Goal: Information Seeking & Learning: Check status

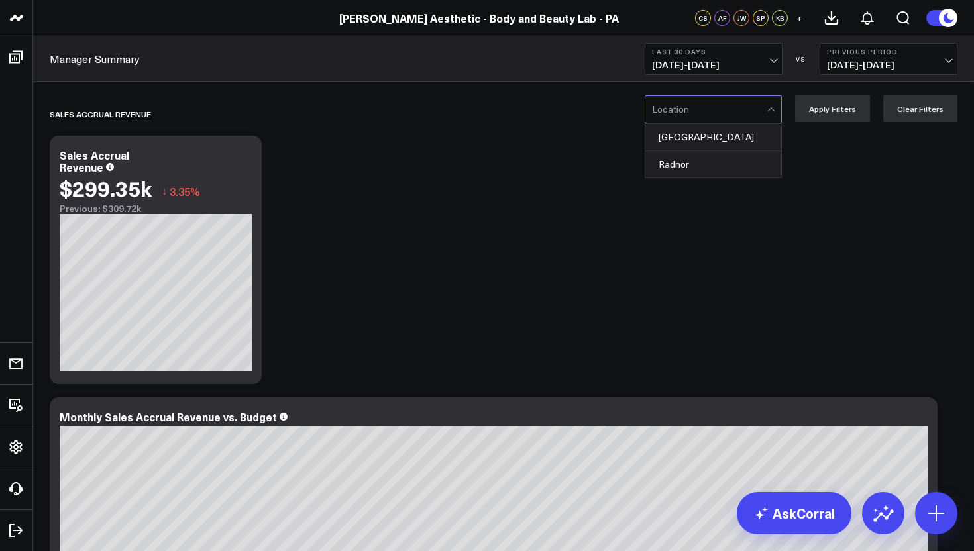
click at [778, 103] on div at bounding box center [772, 109] width 11 height 27
click at [716, 131] on div "[GEOGRAPHIC_DATA]" at bounding box center [714, 137] width 136 height 27
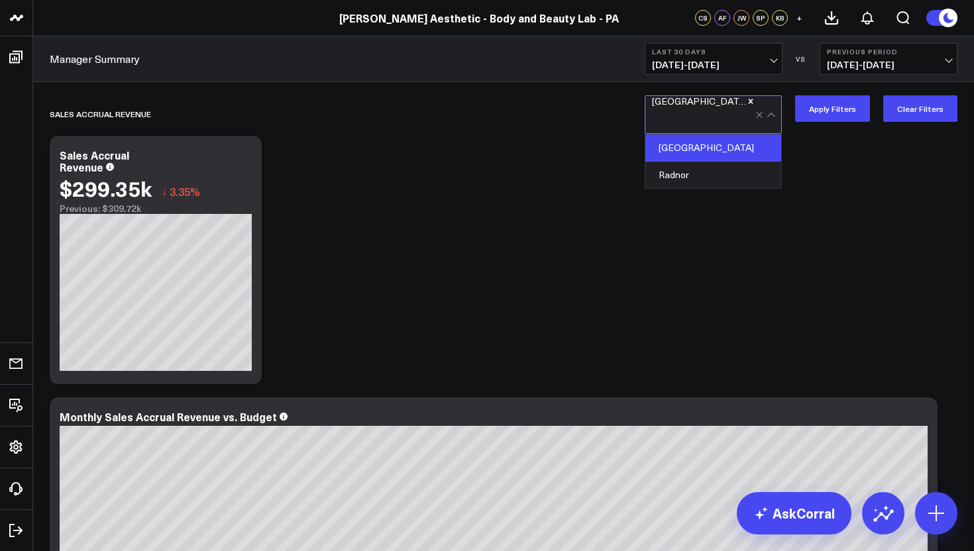
click at [774, 62] on span "[DATE] - [DATE]" at bounding box center [713, 65] width 123 height 11
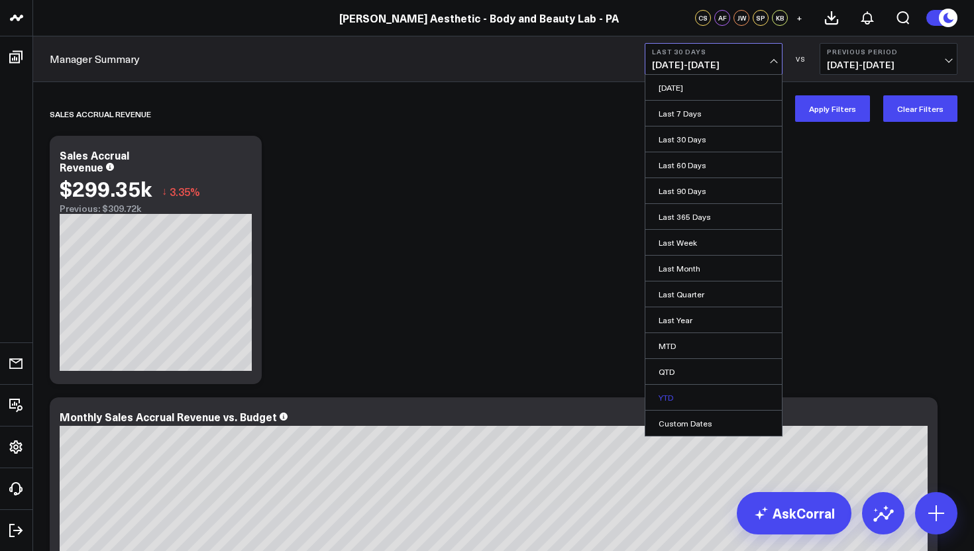
click at [686, 400] on link "YTD" at bounding box center [714, 397] width 137 height 25
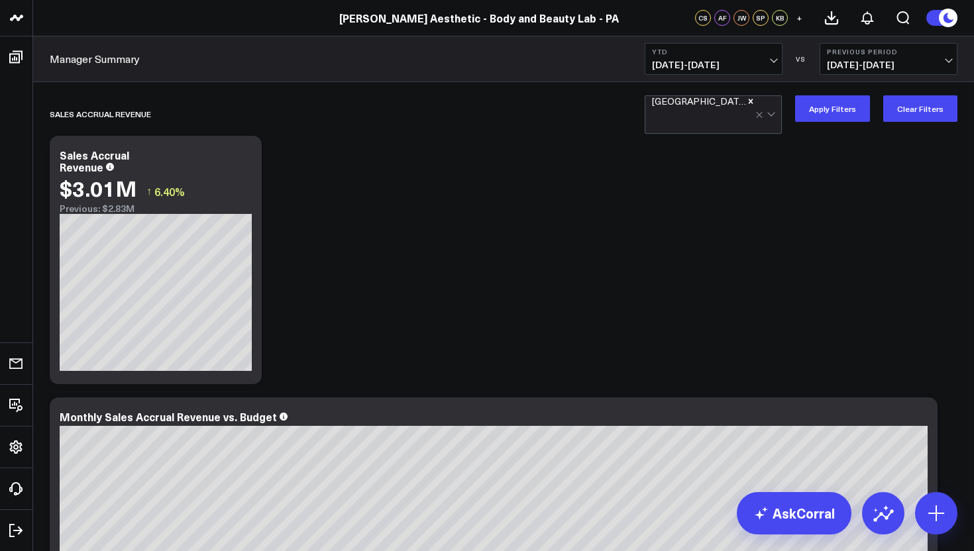
click at [941, 64] on span "04/16/24 - 12/31/24" at bounding box center [888, 65] width 123 height 11
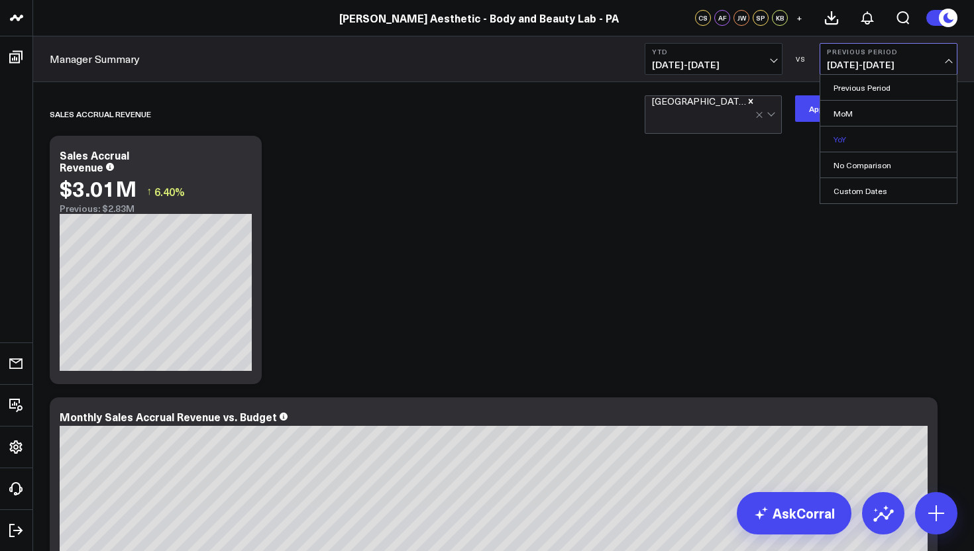
click at [896, 132] on link "YoY" at bounding box center [889, 139] width 137 height 25
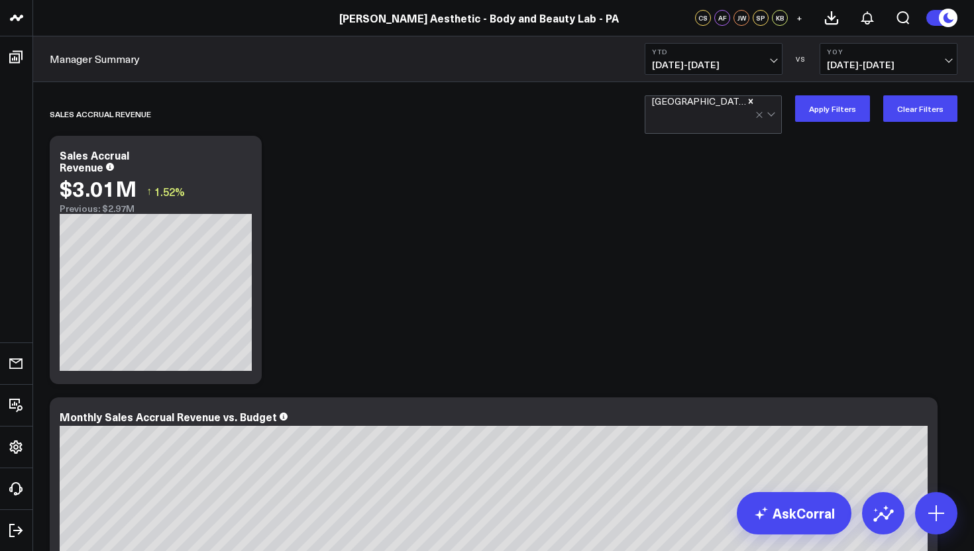
click at [76, 60] on link "Manager Summary" at bounding box center [95, 59] width 90 height 15
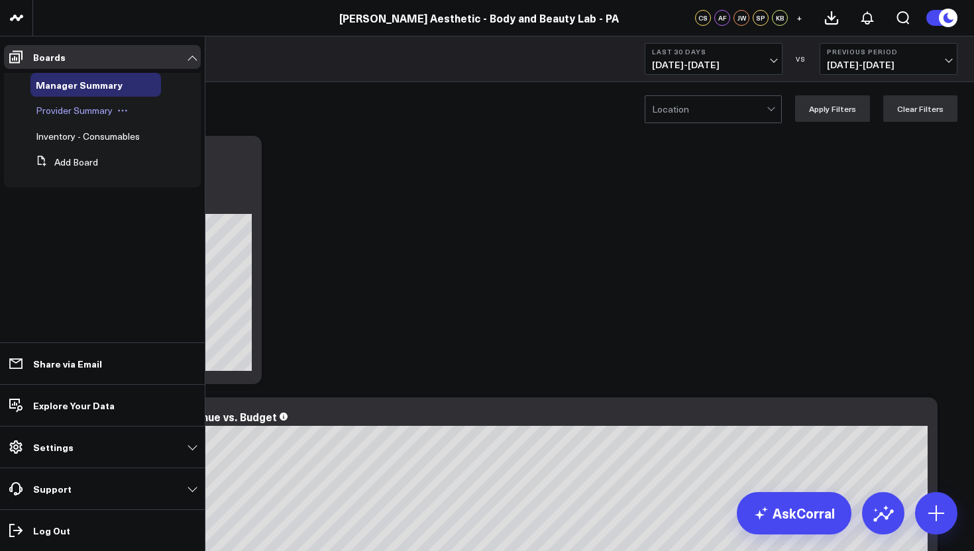
click at [56, 117] on div "Provider Summary" at bounding box center [95, 111] width 131 height 24
click at [70, 110] on span "Provider Summary" at bounding box center [74, 110] width 77 height 13
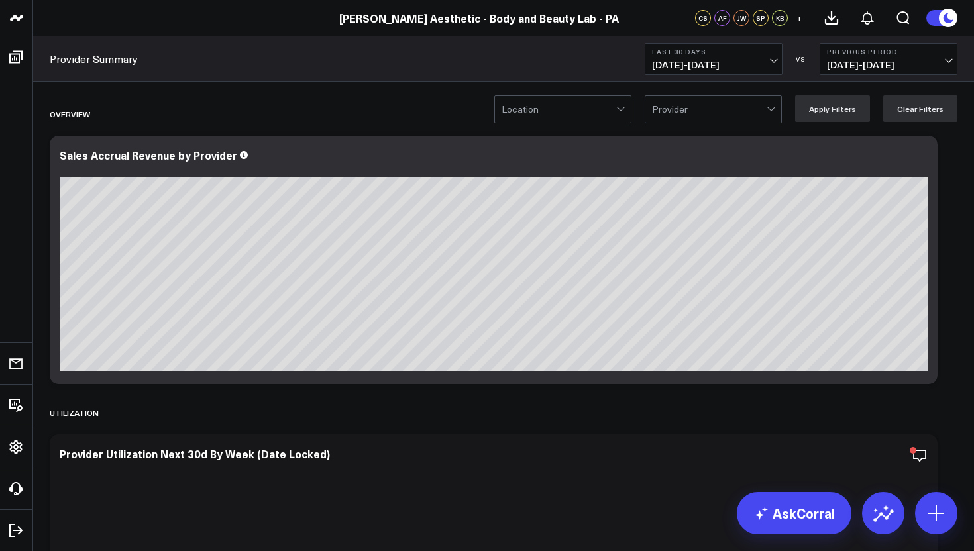
click at [632, 111] on div "Location" at bounding box center [562, 109] width 137 height 28
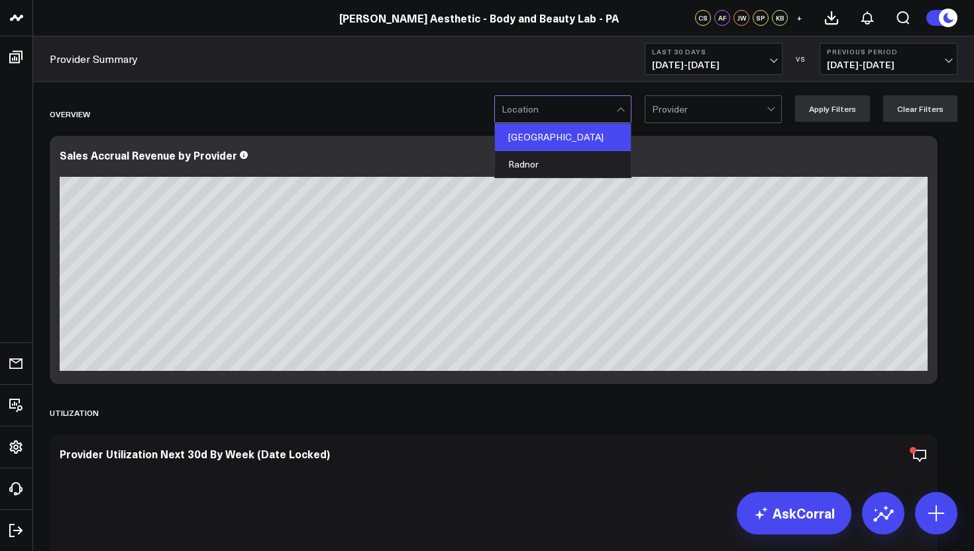
click at [591, 138] on div "[GEOGRAPHIC_DATA]" at bounding box center [563, 137] width 136 height 27
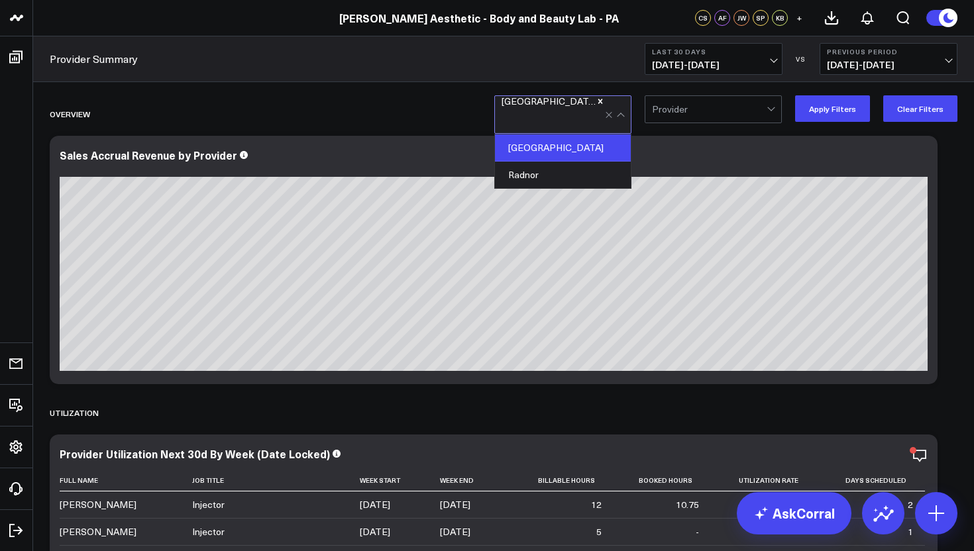
click at [693, 116] on div at bounding box center [709, 109] width 115 height 27
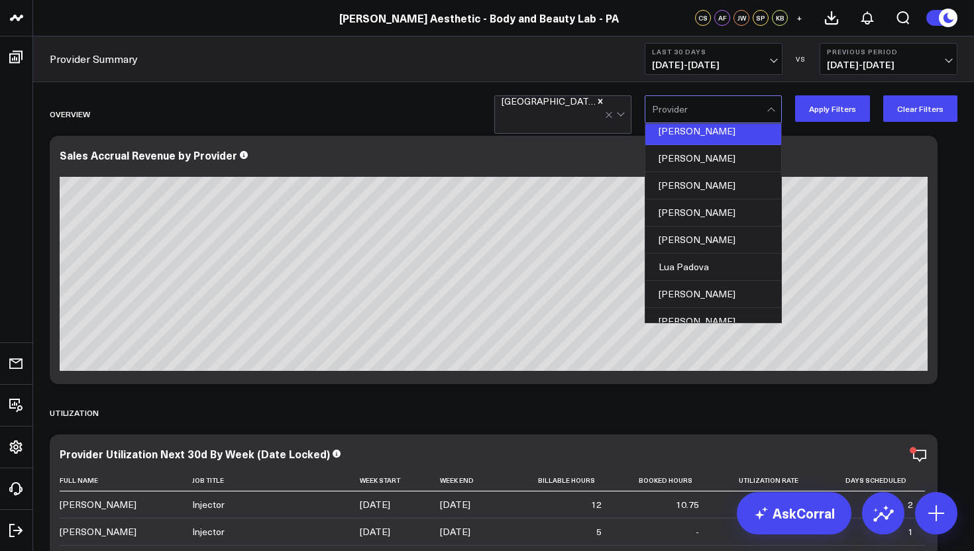
scroll to position [181, 0]
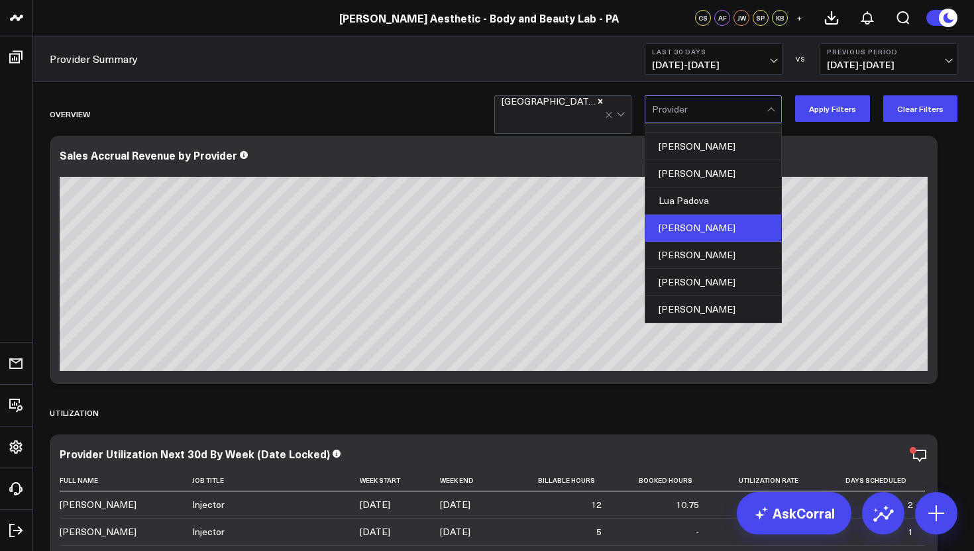
click at [689, 233] on div "[PERSON_NAME]" at bounding box center [714, 228] width 136 height 27
click at [719, 227] on div "[PERSON_NAME]" at bounding box center [714, 228] width 136 height 27
click at [736, 229] on div "[PERSON_NAME]" at bounding box center [714, 228] width 136 height 27
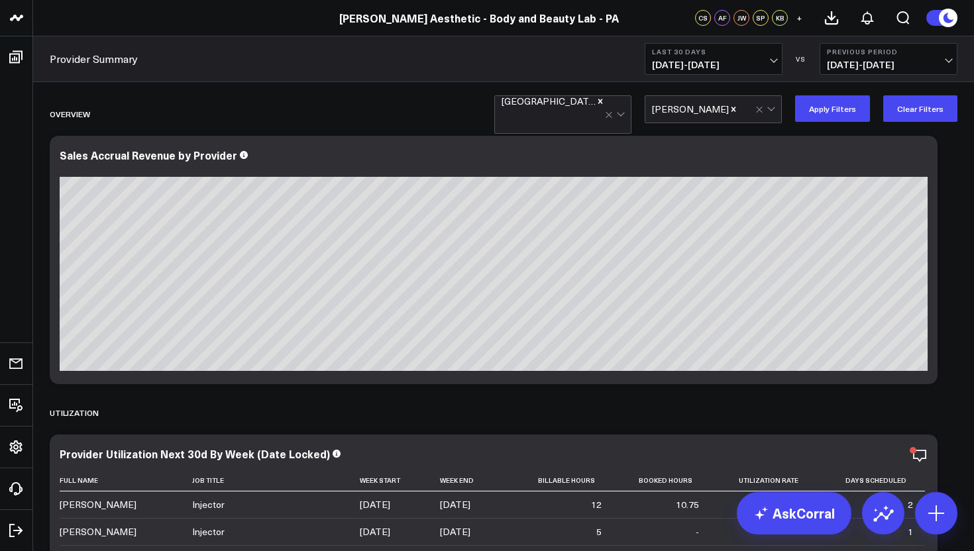
click at [769, 63] on span "[DATE] - [DATE]" at bounding box center [713, 65] width 123 height 11
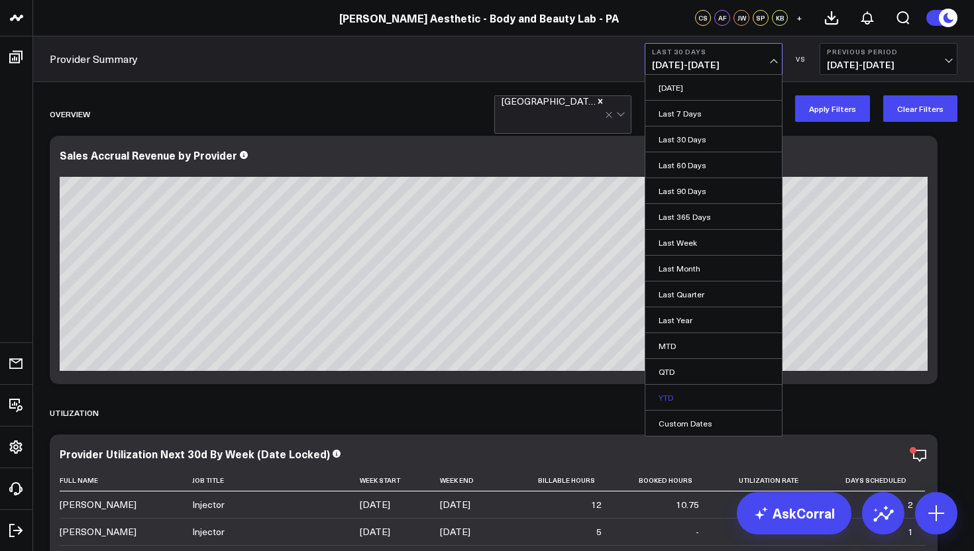
click at [669, 395] on link "YTD" at bounding box center [714, 397] width 137 height 25
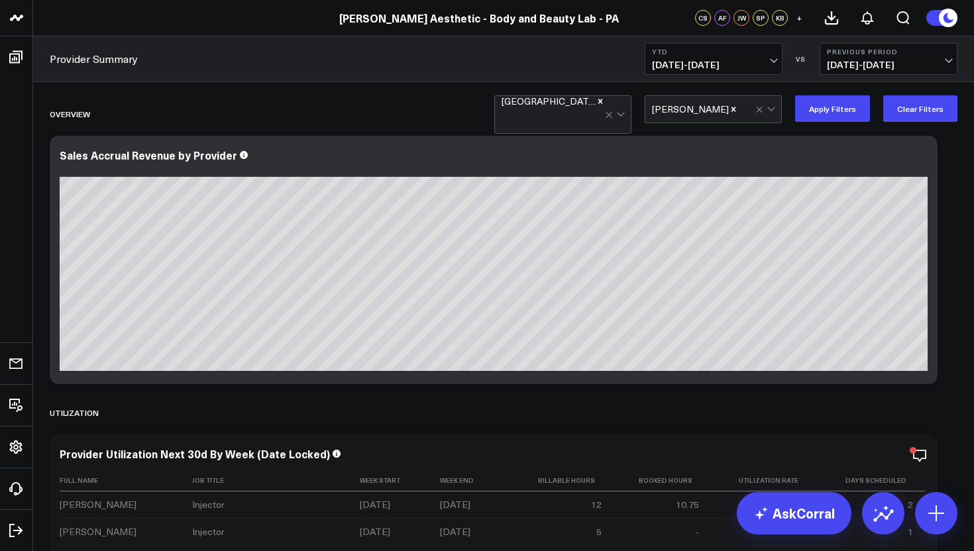
click at [954, 59] on button "Previous Period [DATE] - [DATE]" at bounding box center [889, 59] width 138 height 32
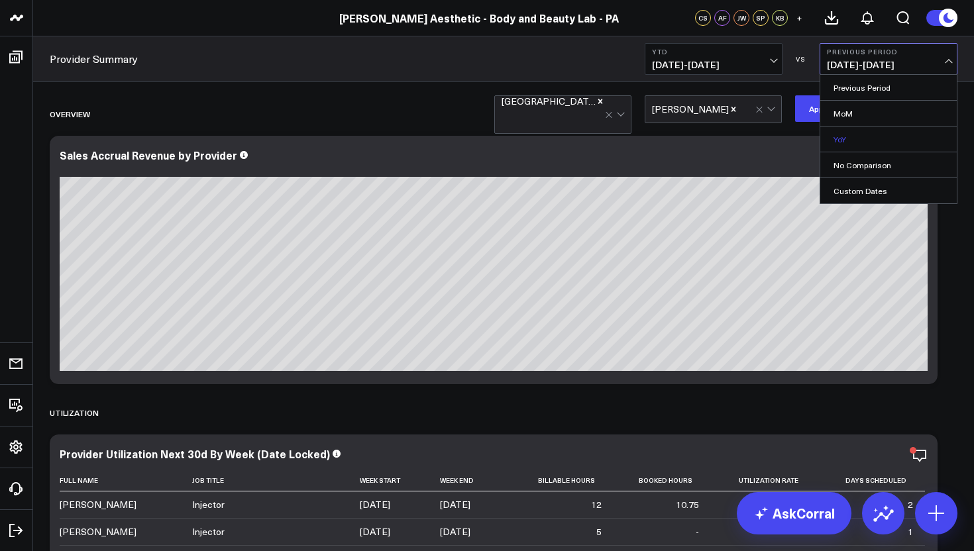
click at [886, 137] on link "YoY" at bounding box center [889, 139] width 137 height 25
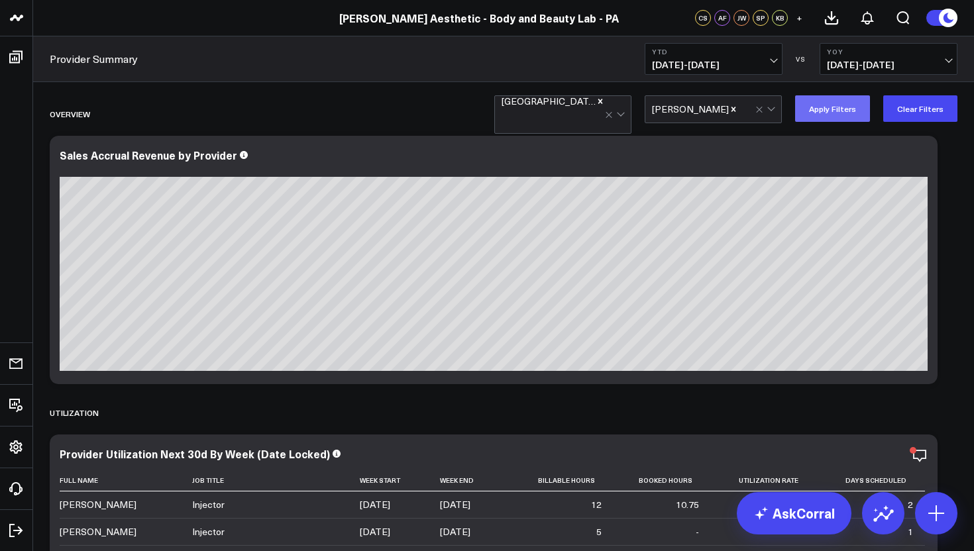
click at [823, 115] on button "Apply Filters" at bounding box center [832, 108] width 75 height 27
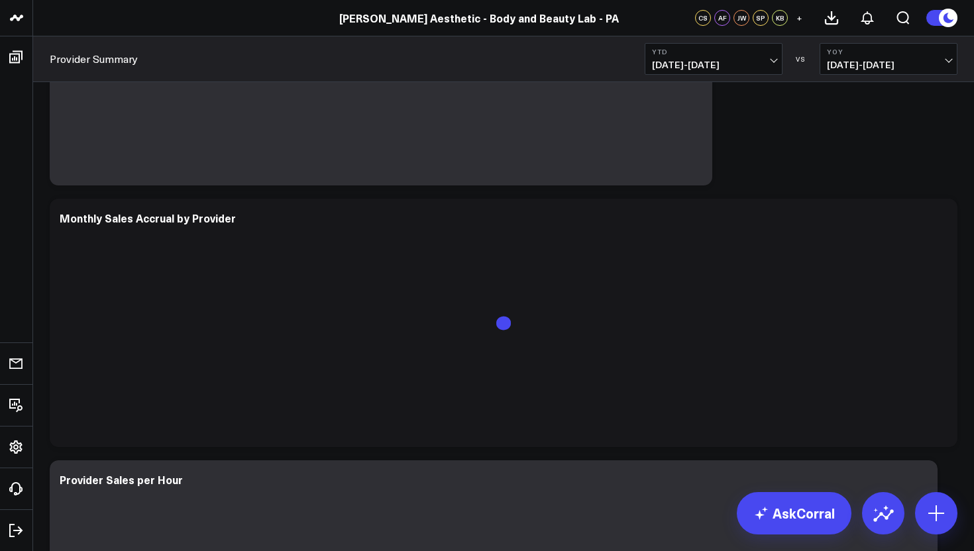
scroll to position [1631, 0]
